Goal: Task Accomplishment & Management: Manage account settings

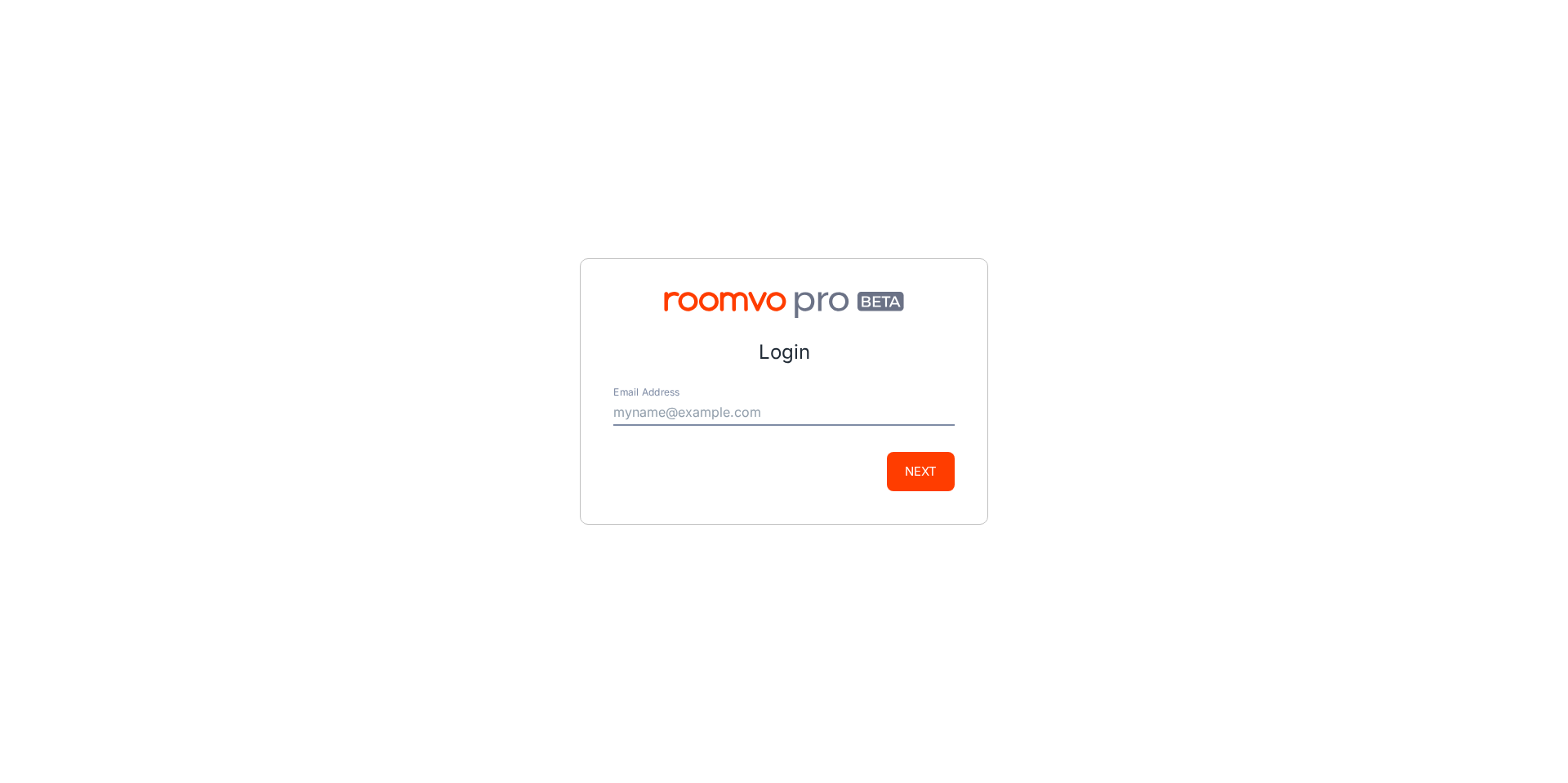
click at [744, 415] on input "Email Address" at bounding box center [784, 413] width 341 height 26
type input "[PERSON_NAME][EMAIL_ADDRESS][DOMAIN_NAME]"
click at [932, 472] on button "Next" at bounding box center [921, 471] width 68 height 39
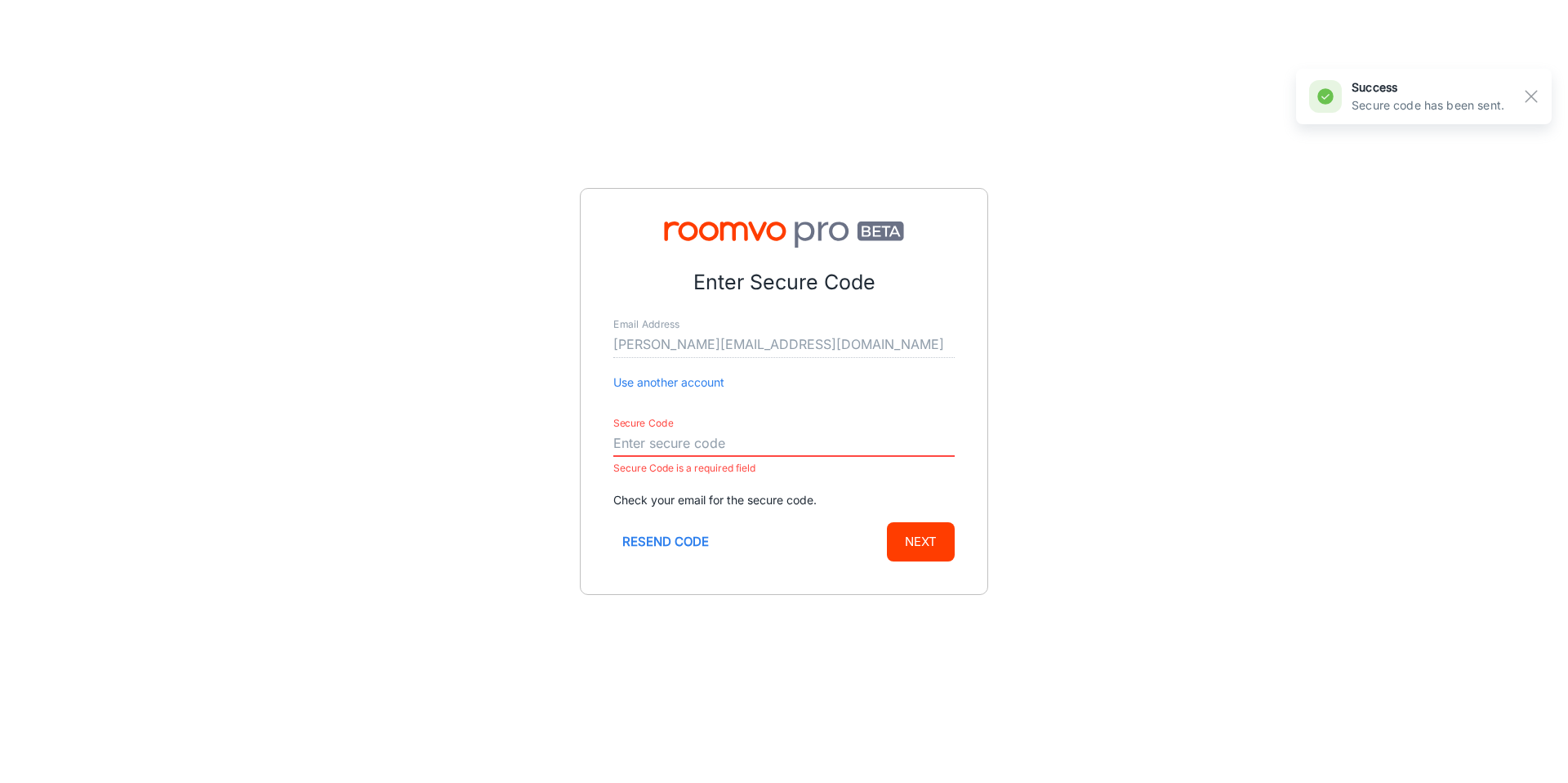
paste input "848657"
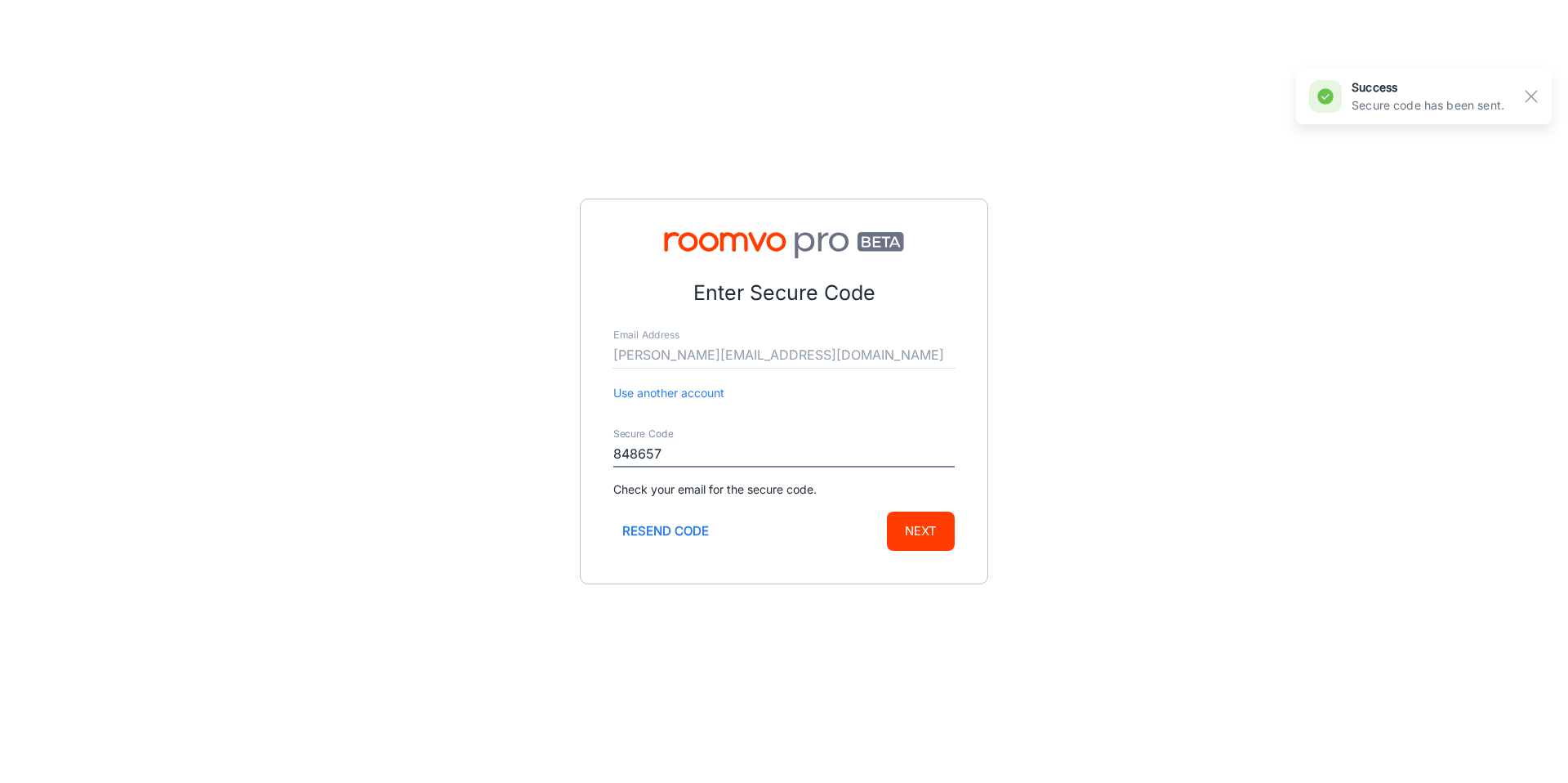
type input "848657"
click at [916, 534] on button "Next" at bounding box center [921, 530] width 68 height 39
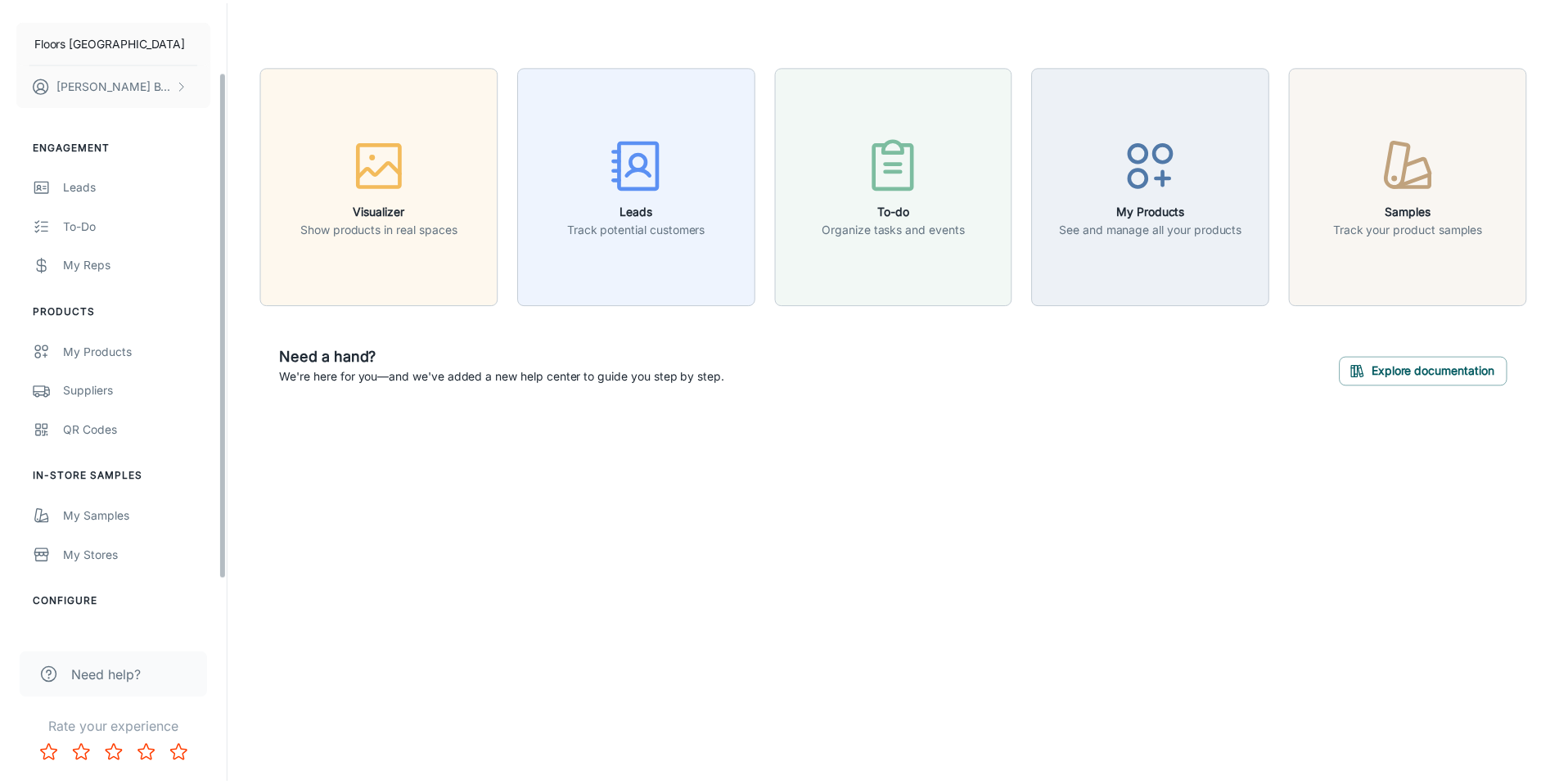
scroll to position [152, 0]
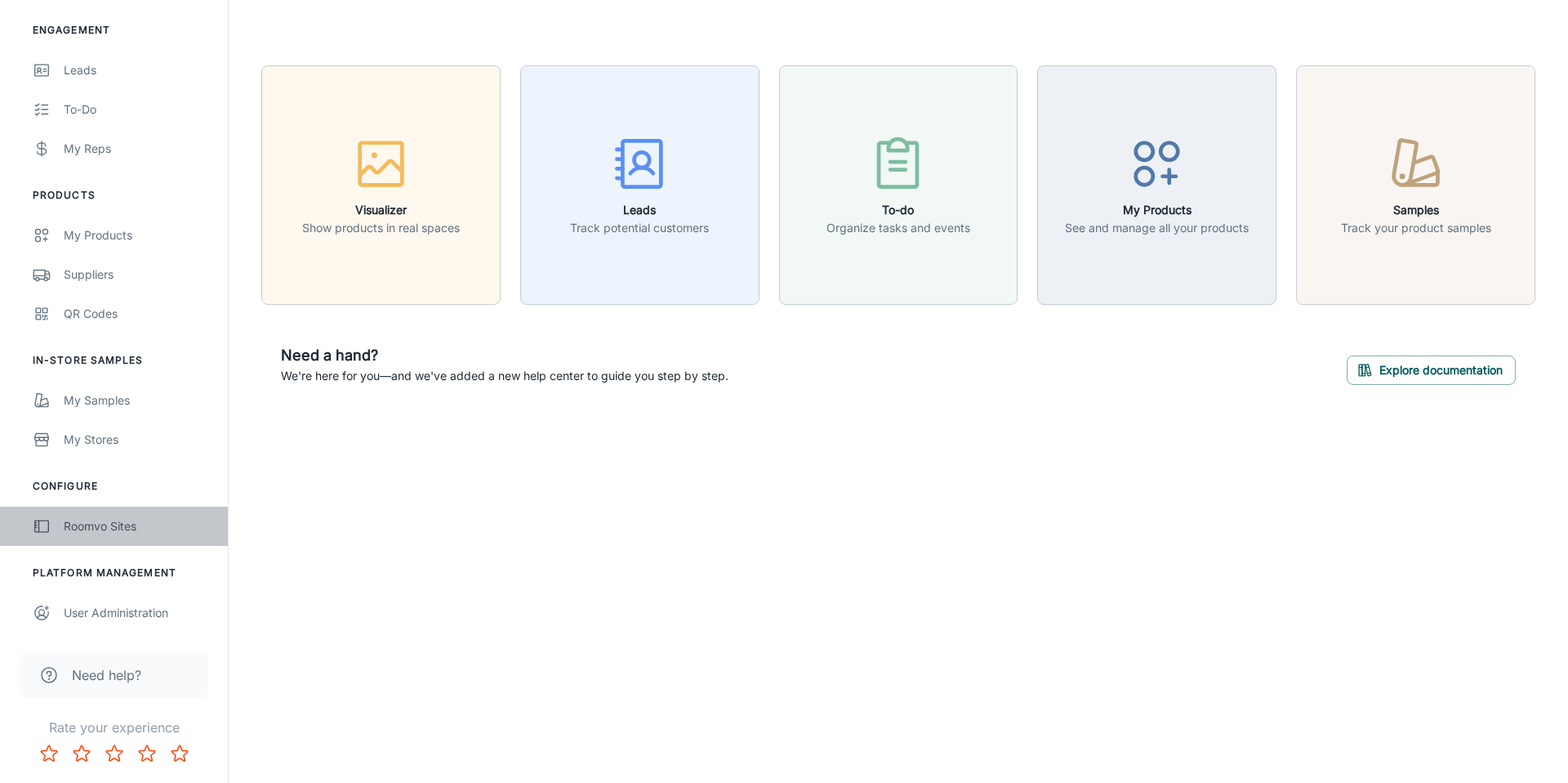
click at [81, 524] on div "Roomvo Sites" at bounding box center [138, 526] width 148 height 18
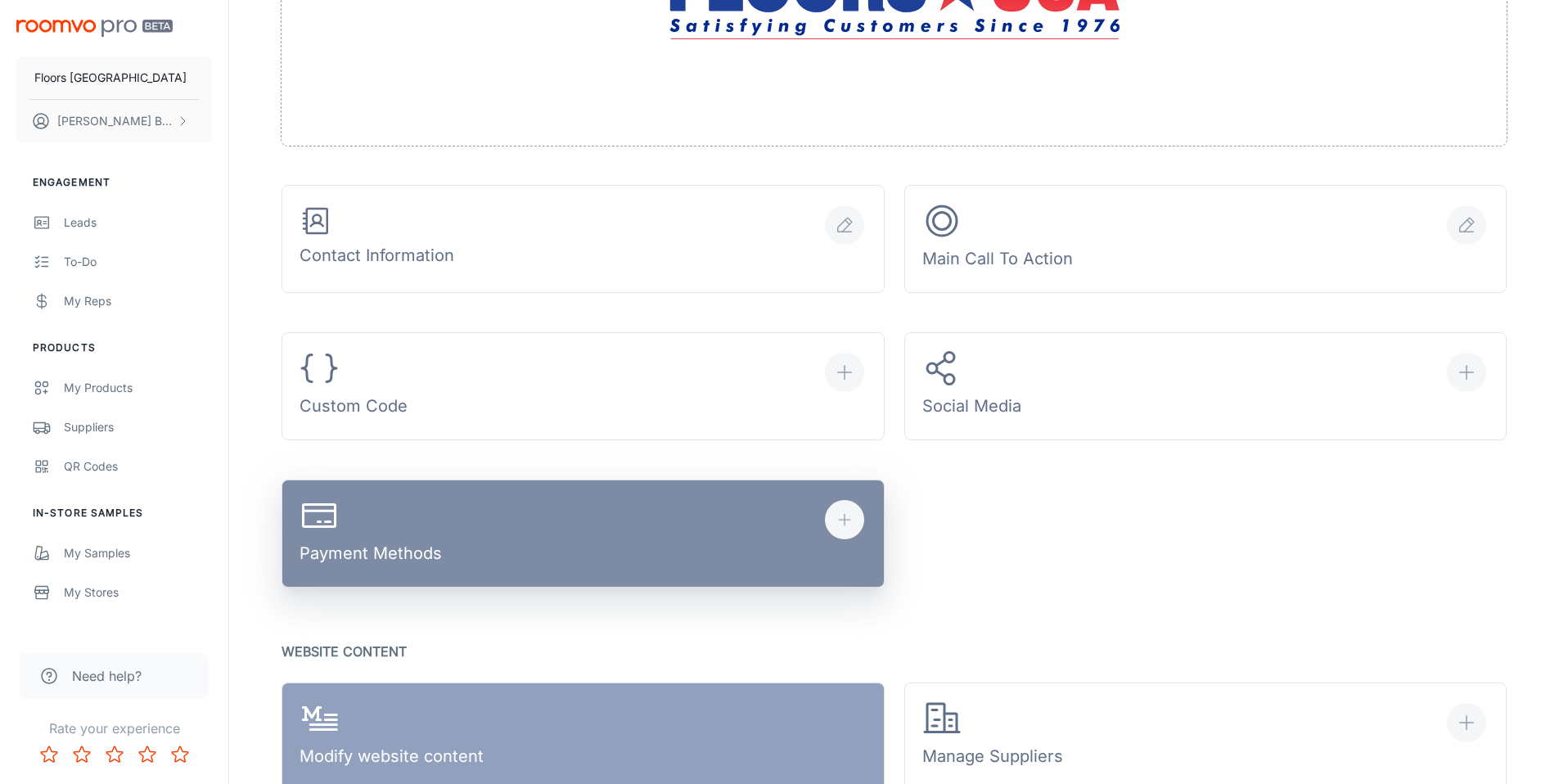
scroll to position [544, 0]
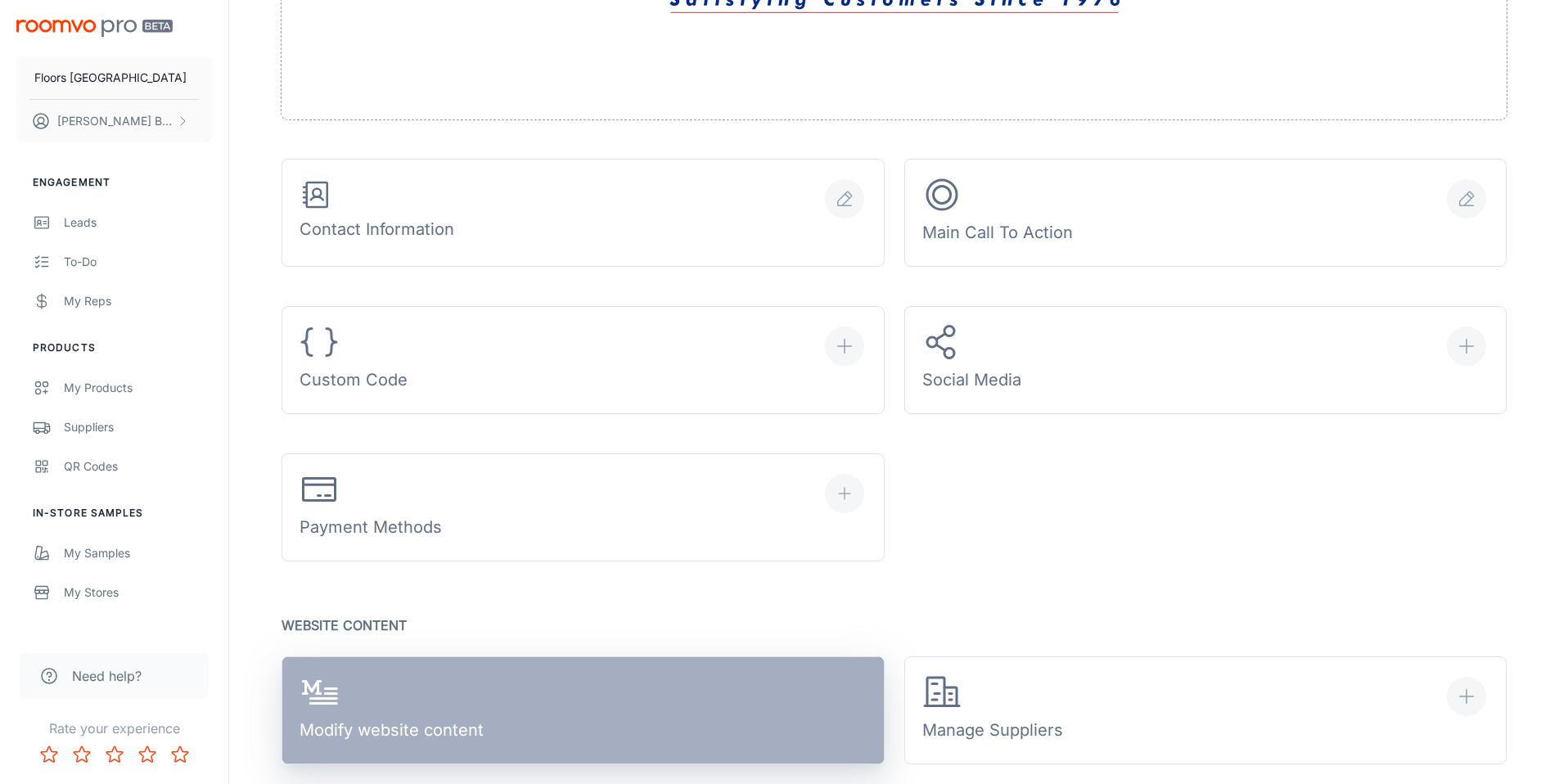
click at [516, 697] on link "Modify website content" at bounding box center [583, 710] width 603 height 108
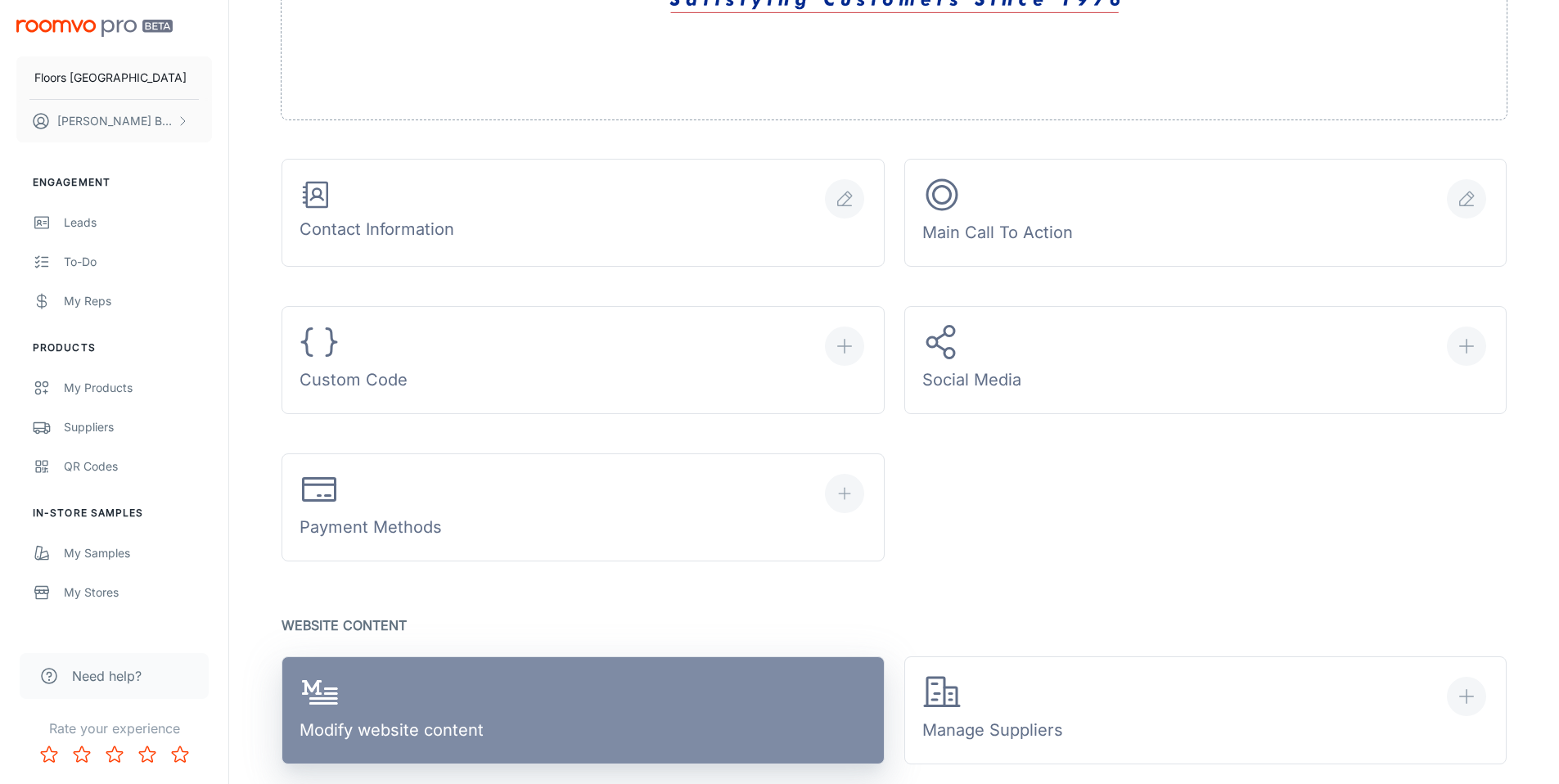
click at [454, 701] on div "Modify website content" at bounding box center [391, 710] width 184 height 76
